Goal: Find specific page/section: Find specific page/section

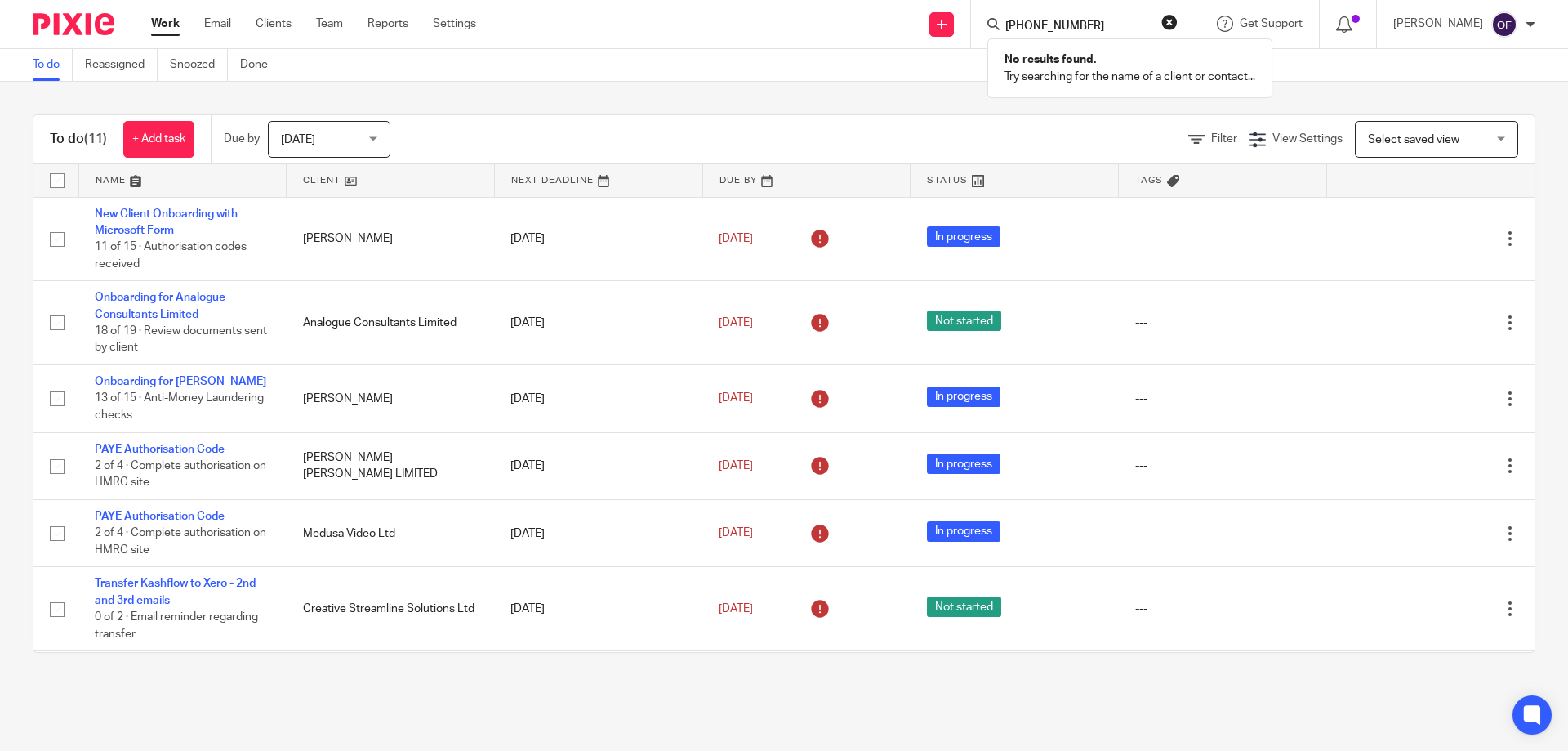
click at [1022, 25] on input "+447803615173" at bounding box center [1078, 27] width 147 height 15
type input "07803615173"
click button "submit" at bounding box center [0, 0] width 0 height 0
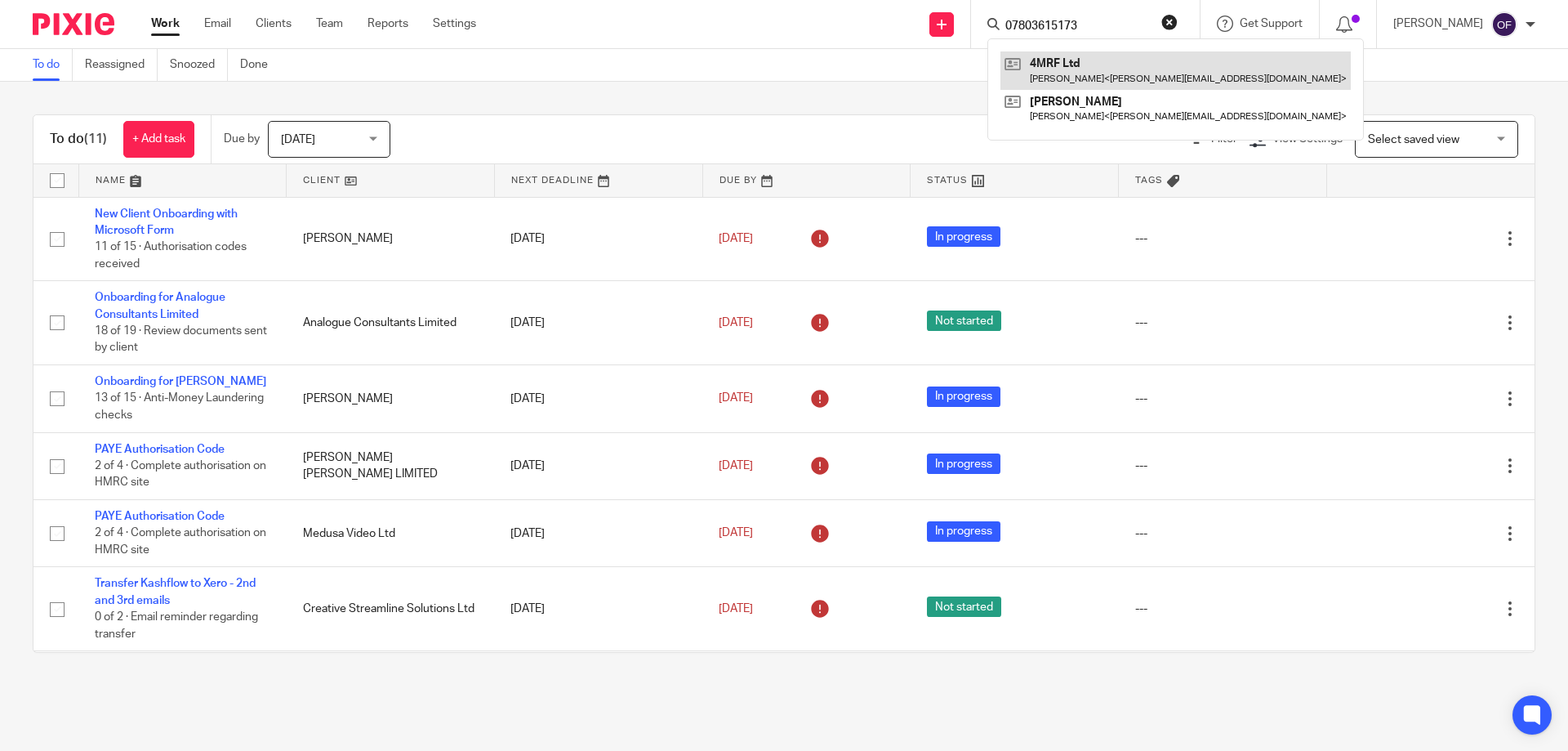
click at [1083, 71] on link at bounding box center [1176, 71] width 351 height 38
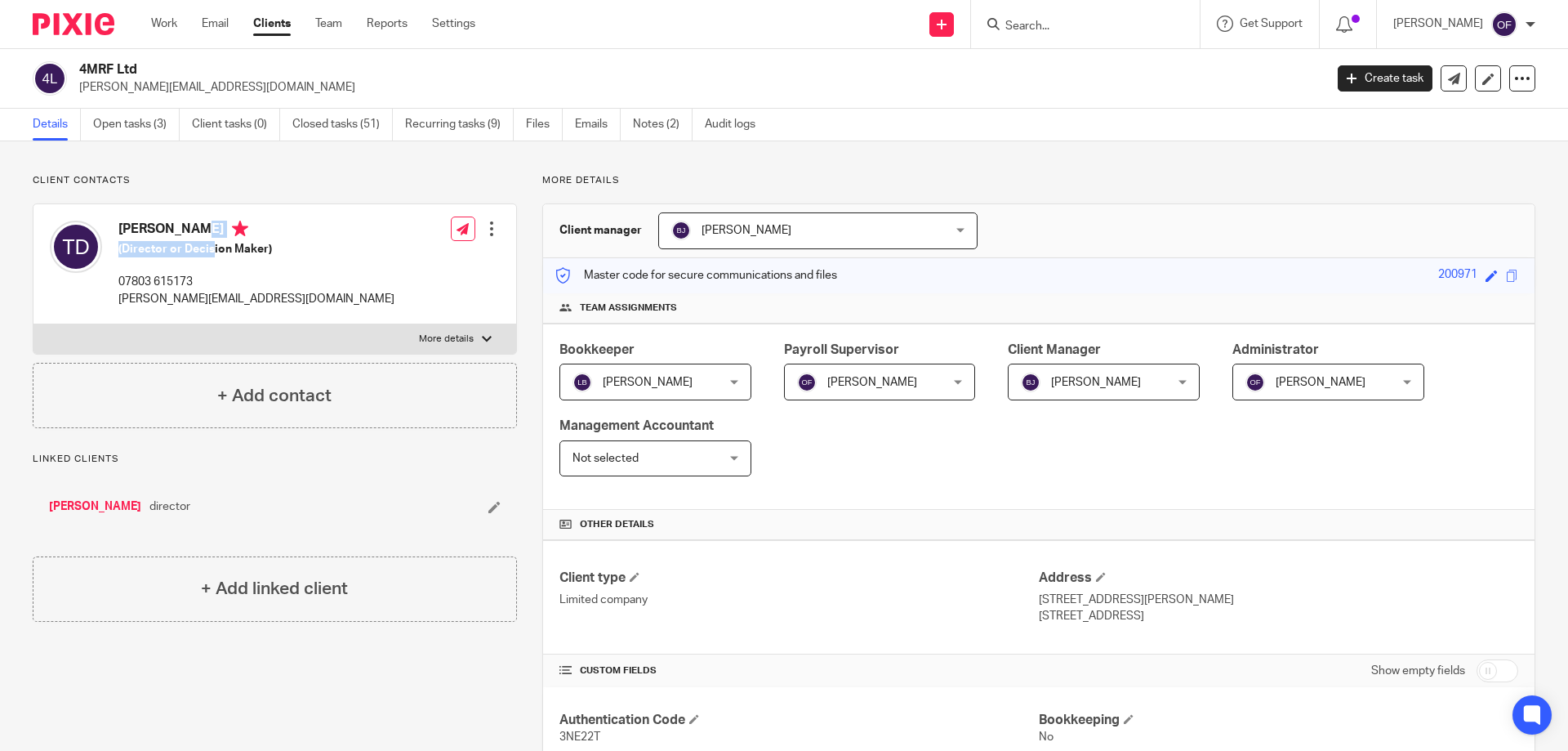
drag, startPoint x: 122, startPoint y: 229, endPoint x: 211, endPoint y: 238, distance: 89.5
click at [211, 240] on h4 "[PERSON_NAME]" at bounding box center [256, 230] width 276 height 21
copy h4 "[PERSON_NAME]"
drag, startPoint x: 117, startPoint y: 298, endPoint x: 214, endPoint y: 311, distance: 97.9
click at [214, 307] on div "[PERSON_NAME] (Director or Decision Maker) 07803 615173 [PERSON_NAME][EMAIL_ADD…" at bounding box center [222, 263] width 345 height 103
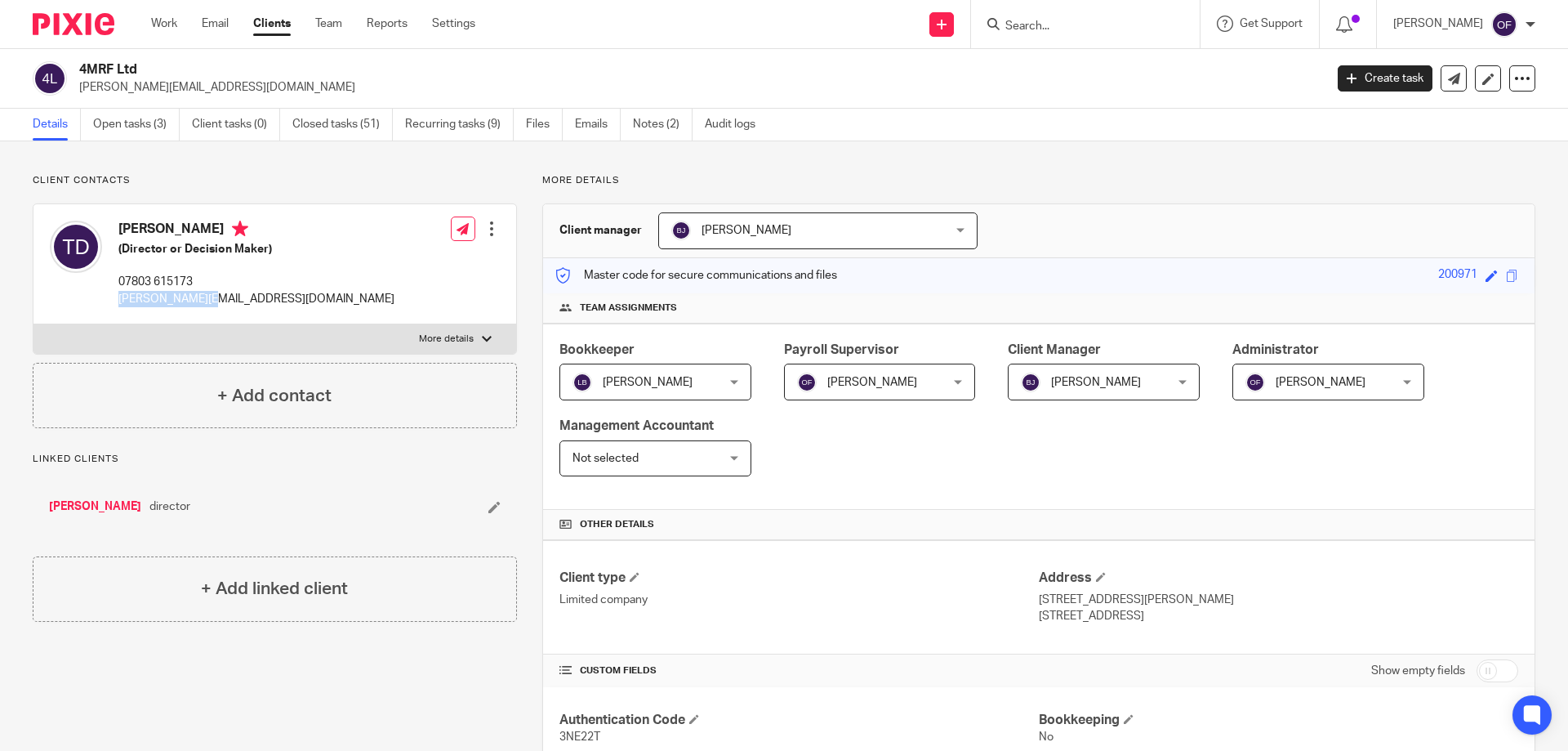
copy p "[PERSON_NAME][EMAIL_ADDRESS][DOMAIN_NAME]"
drag, startPoint x: 77, startPoint y: 64, endPoint x: 156, endPoint y: 63, distance: 79.0
click at [156, 63] on div "4MRF Ltd [PERSON_NAME][EMAIL_ADDRESS][DOMAIN_NAME]" at bounding box center [673, 79] width 1281 height 34
copy h2 "4MRF Ltd"
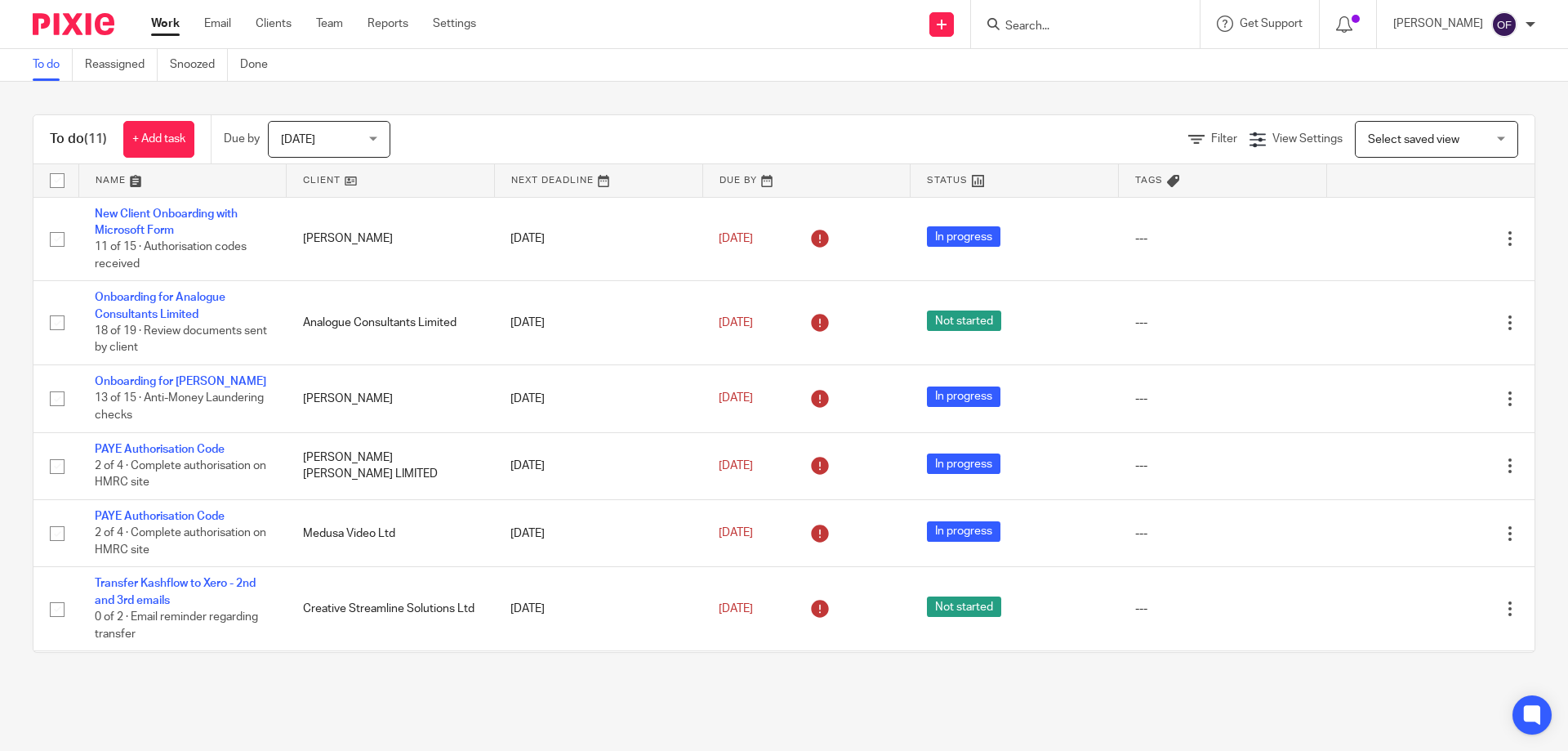
drag, startPoint x: 0, startPoint y: 0, endPoint x: 1024, endPoint y: 21, distance: 1024.2
click at [1024, 21] on input "Search" at bounding box center [1078, 27] width 147 height 15
paste input "+447803615173"
click at [1018, 23] on input "+447803615173" at bounding box center [1078, 27] width 147 height 15
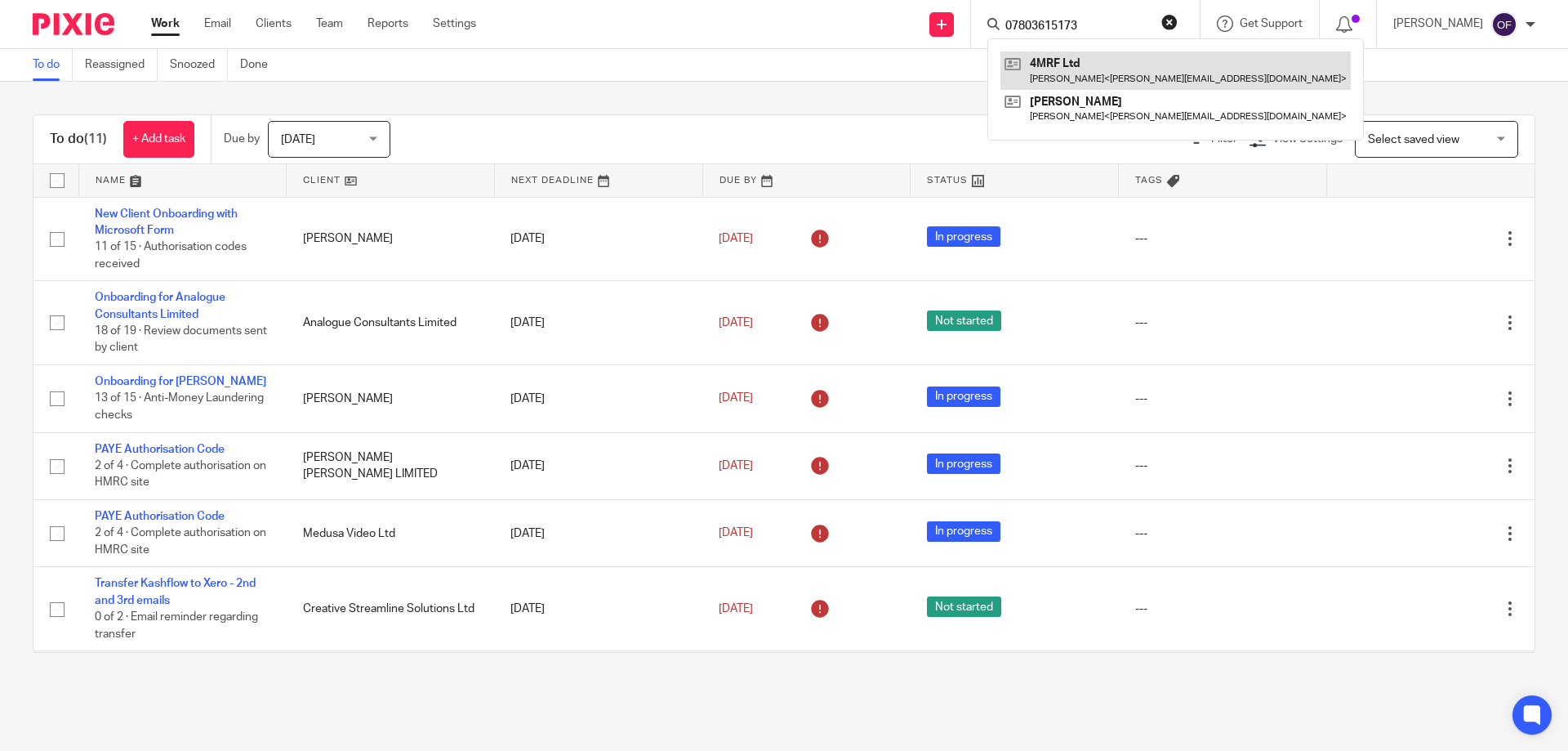
type input "07803615173"
click button "submit" at bounding box center [0, 0] width 0 height 0
click at [1057, 81] on link at bounding box center [1176, 71] width 351 height 38
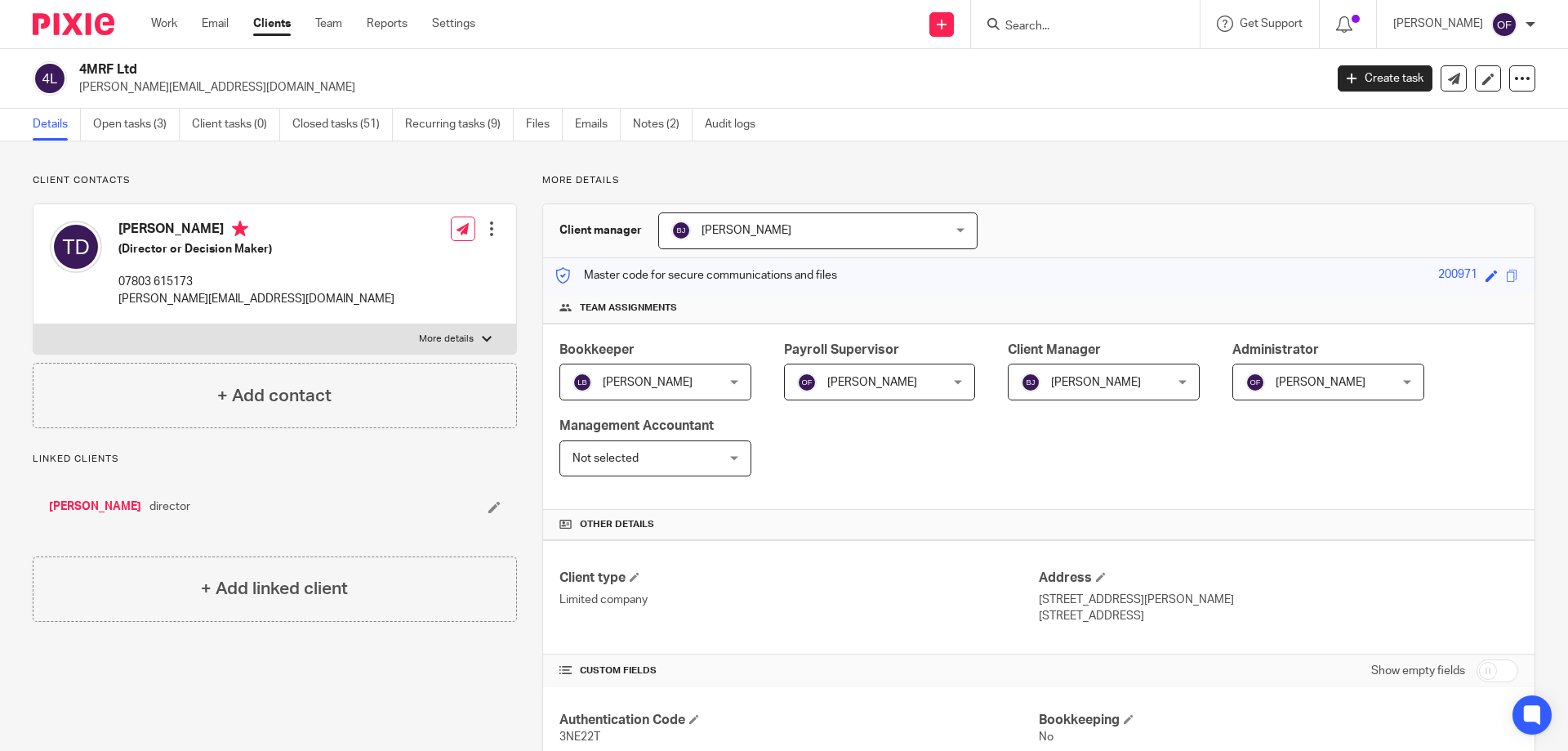
drag, startPoint x: 121, startPoint y: 223, endPoint x: 158, endPoint y: 233, distance: 38.3
click at [158, 233] on h4 "Tracey Dreelan" at bounding box center [256, 230] width 276 height 21
copy h4 "Tracey"
drag, startPoint x: 165, startPoint y: 228, endPoint x: 212, endPoint y: 234, distance: 47.4
click at [212, 234] on h4 "Tracey Dreelan" at bounding box center [256, 230] width 276 height 21
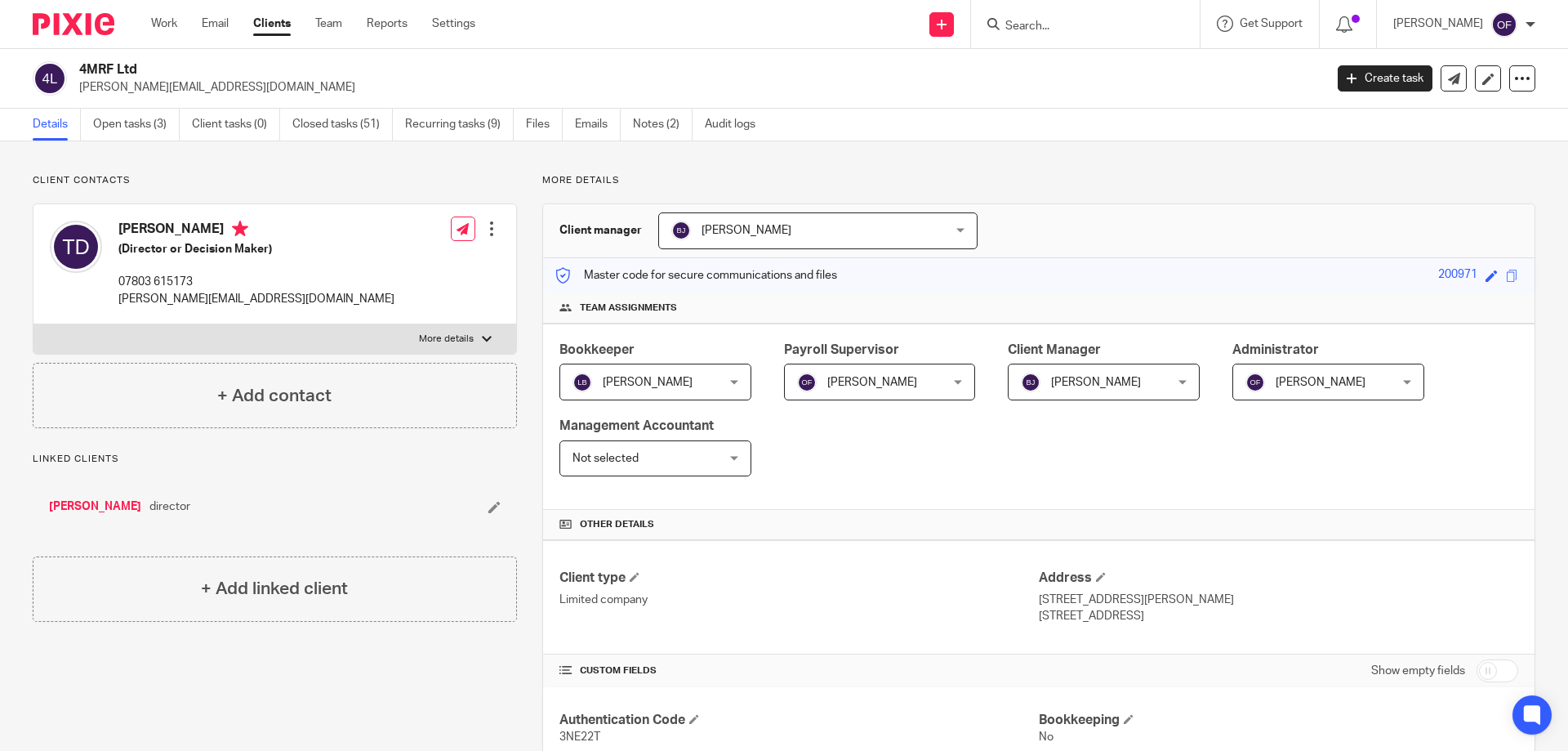
copy h4 "Dreelan"
drag, startPoint x: 80, startPoint y: 67, endPoint x: 145, endPoint y: 67, distance: 65.0
click at [145, 67] on h2 "4MRF Ltd" at bounding box center [573, 70] width 987 height 17
copy h2 "4MRF Ltd"
click at [1067, 14] on form at bounding box center [1091, 24] width 174 height 21
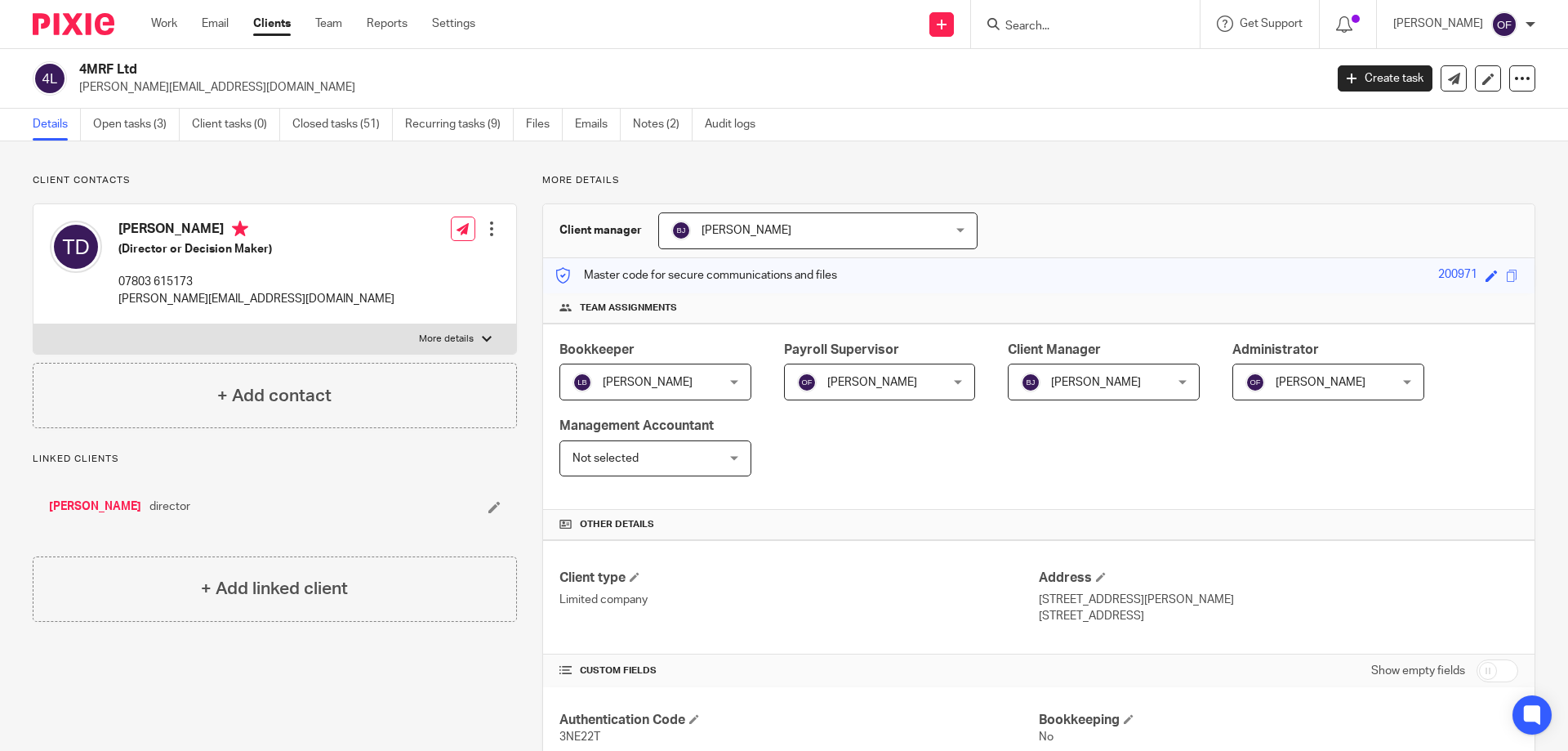
click at [1068, 23] on input "Search" at bounding box center [1078, 27] width 147 height 15
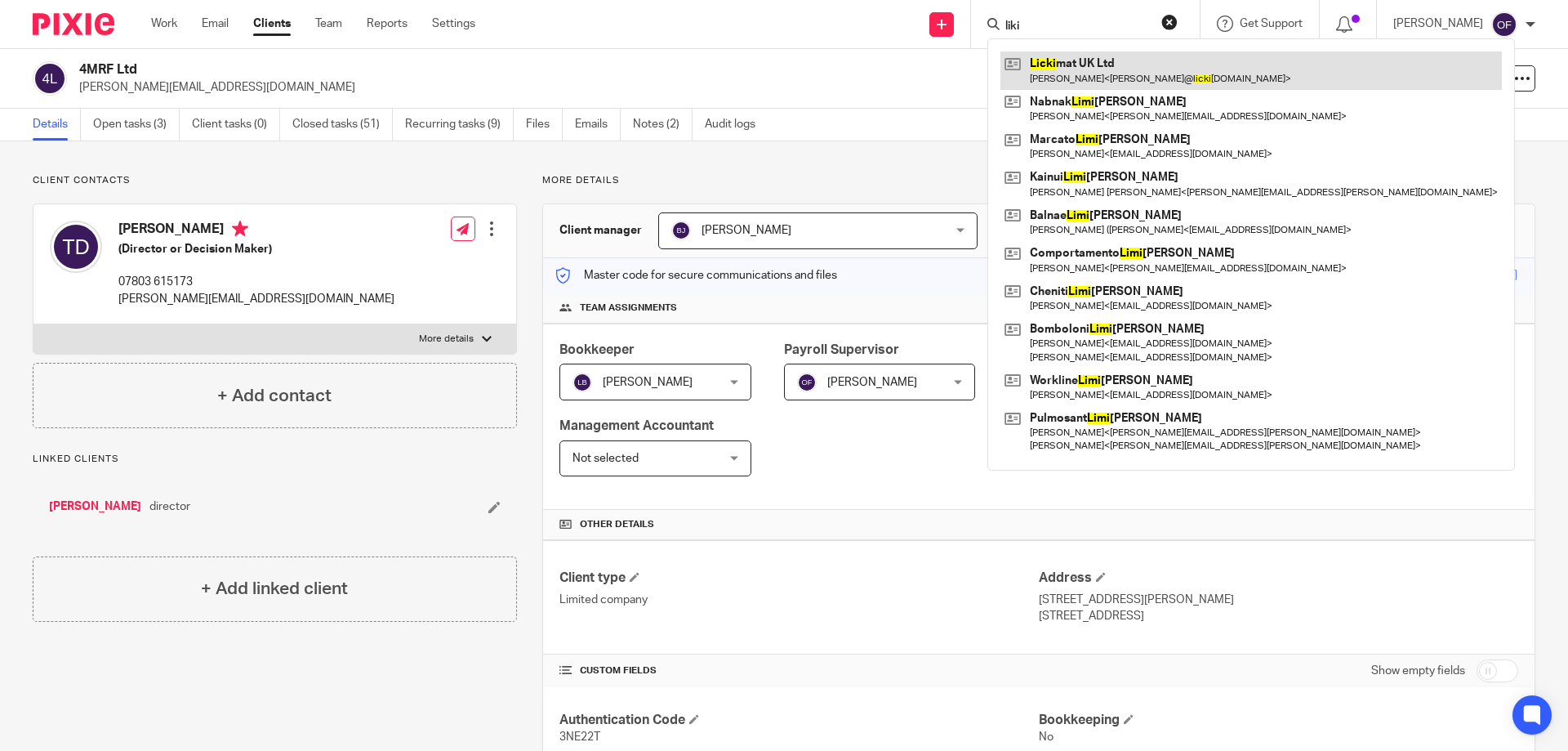
type input "liki"
click at [1067, 73] on link at bounding box center [1252, 71] width 502 height 38
